Goal: Check status: Check status

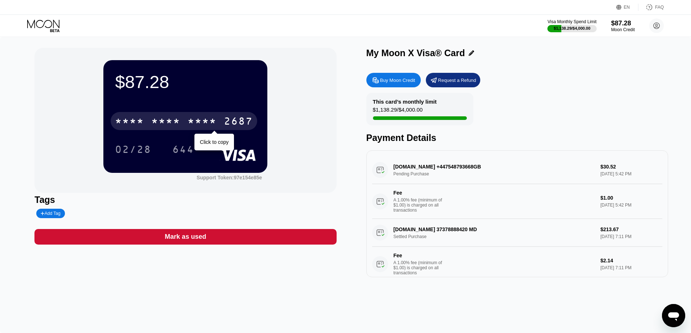
click at [170, 124] on div "* * * *" at bounding box center [165, 122] width 29 height 12
